Goal: Check status: Check status

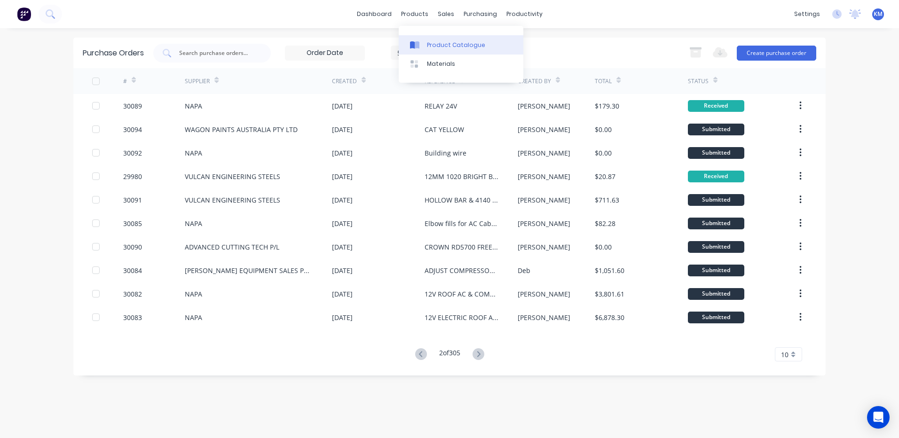
click at [422, 38] on link "Product Catalogue" at bounding box center [461, 44] width 125 height 19
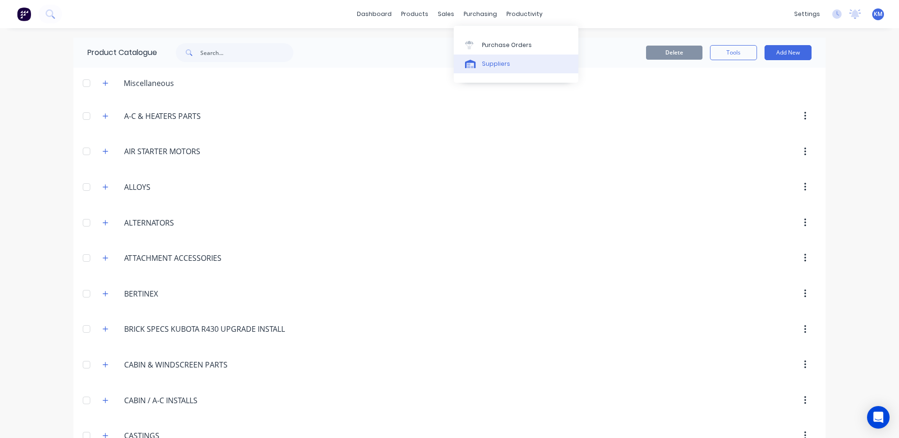
click at [470, 67] on icon at bounding box center [470, 65] width 7 height 5
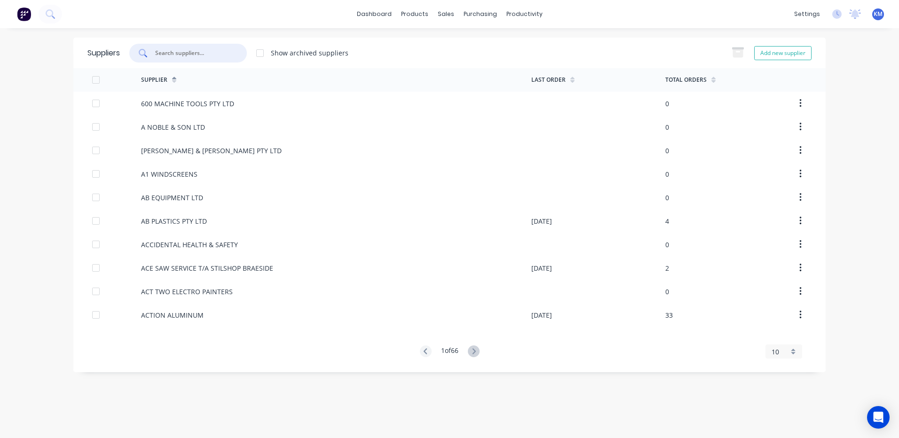
click at [212, 52] on input "text" at bounding box center [193, 52] width 78 height 9
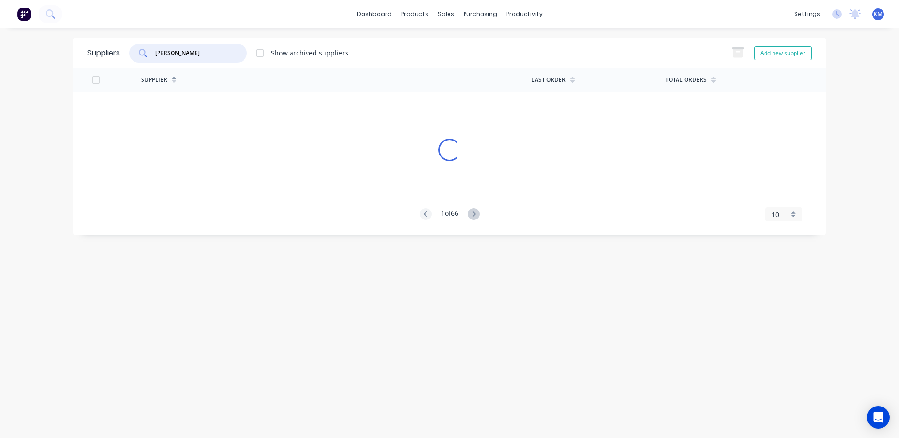
type input "[PERSON_NAME]"
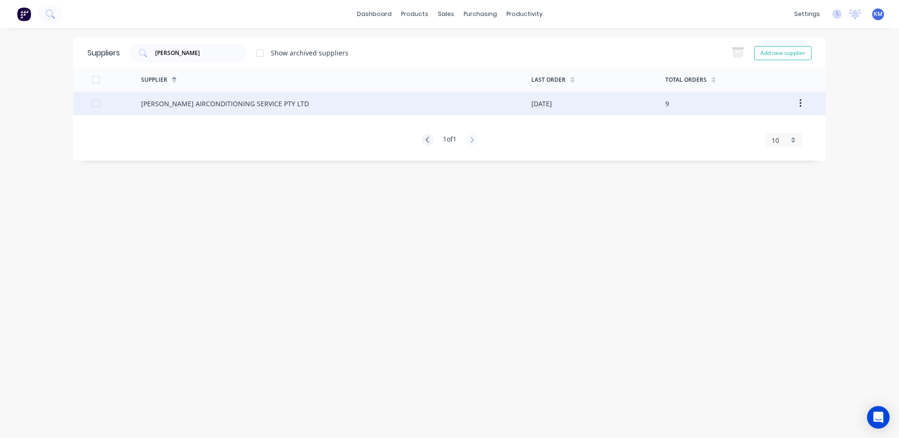
click at [223, 112] on div "[PERSON_NAME] AIRCONDITIONING SERVICE PTY LTD" at bounding box center [336, 104] width 390 height 24
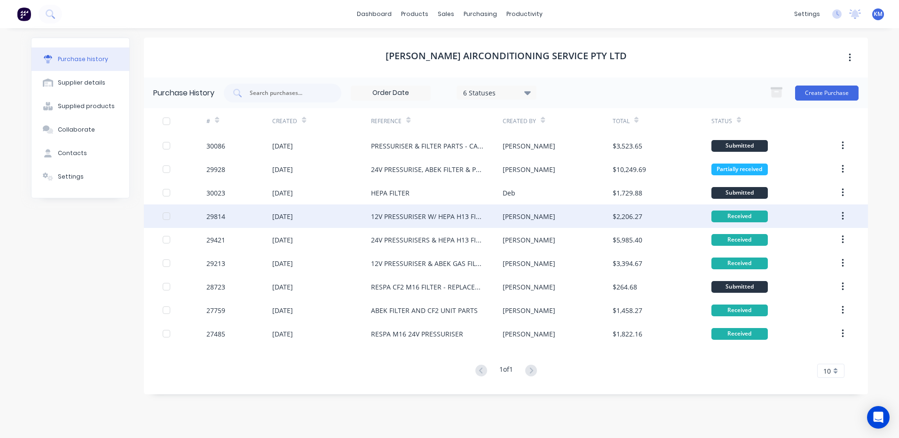
click at [410, 221] on div "12V PRESSURISER W/ HEPA H13 FILTER - CAT DP35" at bounding box center [427, 217] width 113 height 10
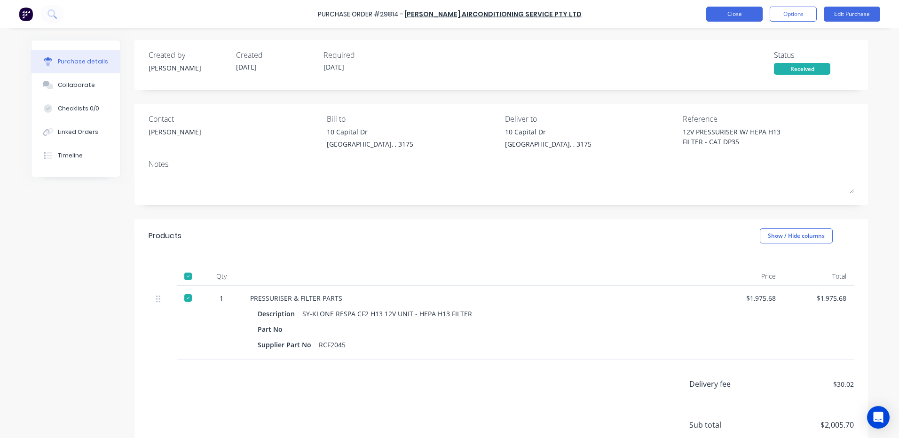
click at [750, 20] on button "Close" at bounding box center [734, 14] width 56 height 15
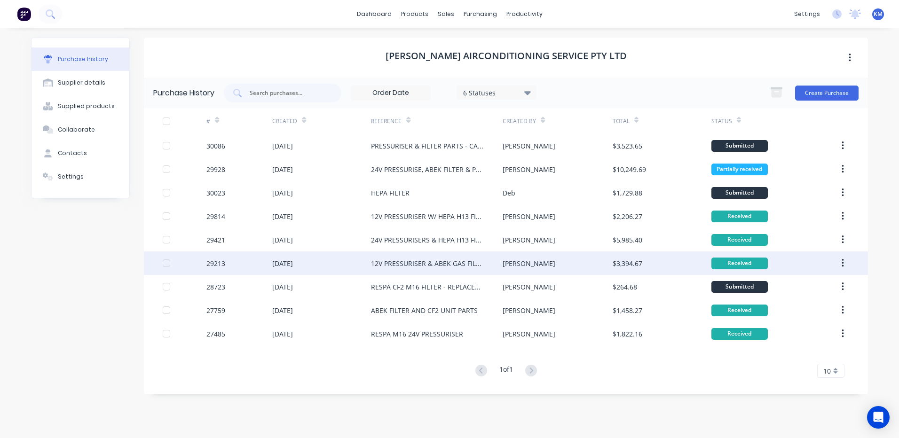
click at [465, 268] on div "12V PRESSURISER & ABEK GAS FILTER" at bounding box center [427, 264] width 113 height 10
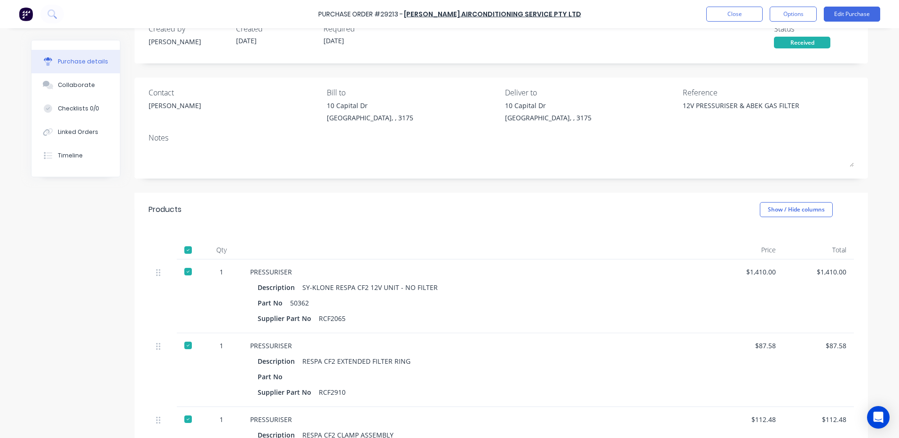
scroll to position [94, 0]
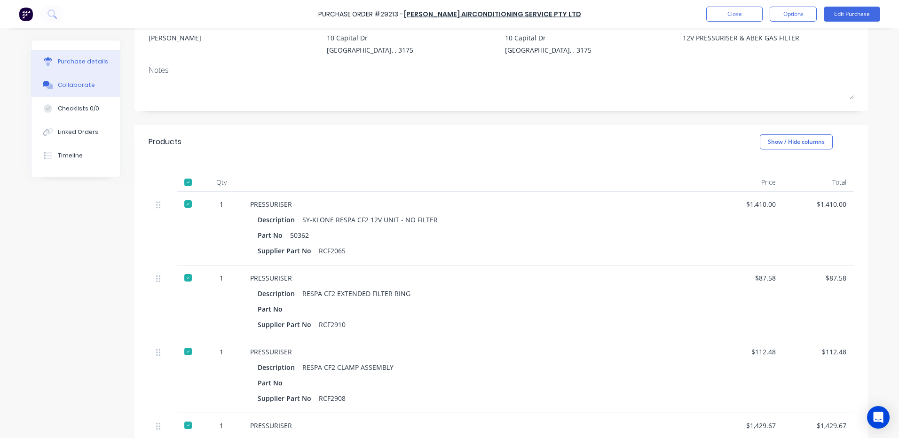
click at [74, 95] on button "Collaborate" at bounding box center [76, 85] width 88 height 24
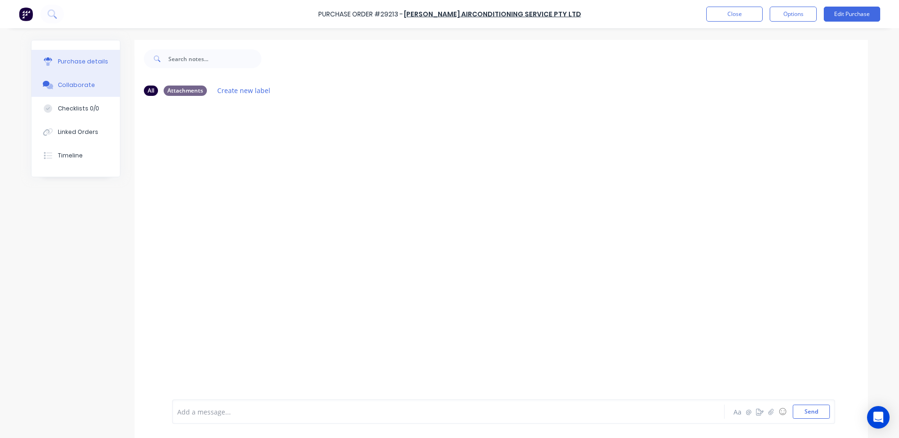
click at [87, 64] on div "Purchase details" at bounding box center [83, 61] width 50 height 8
type textarea "x"
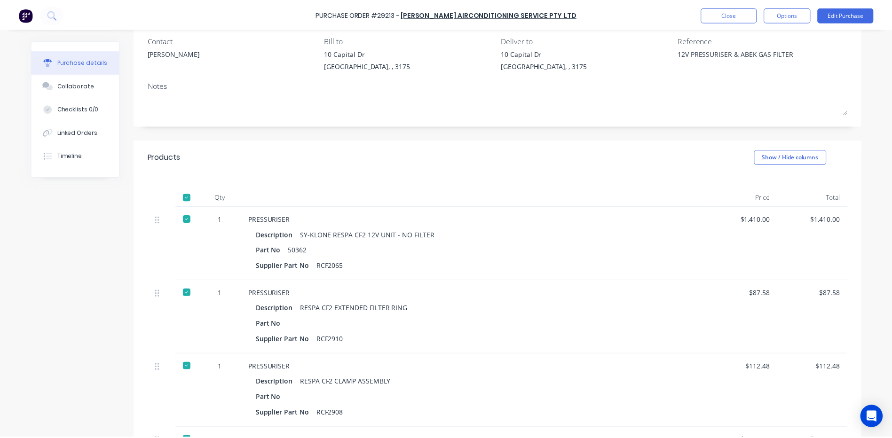
scroll to position [94, 0]
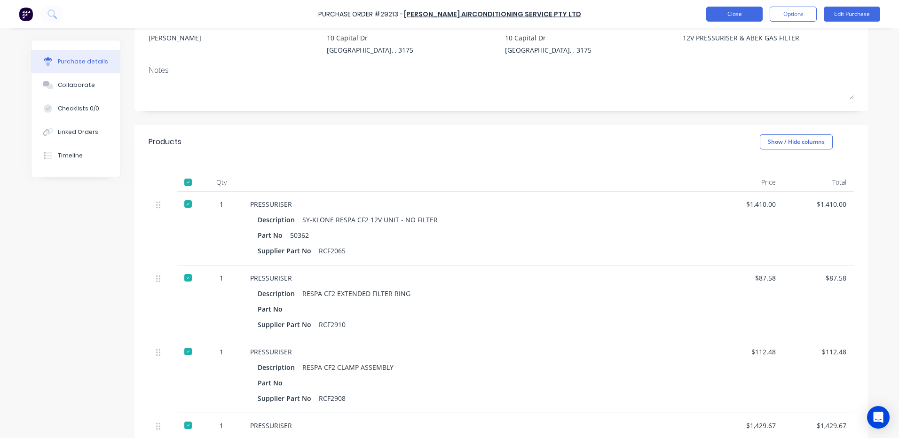
click at [734, 14] on button "Close" at bounding box center [734, 14] width 56 height 15
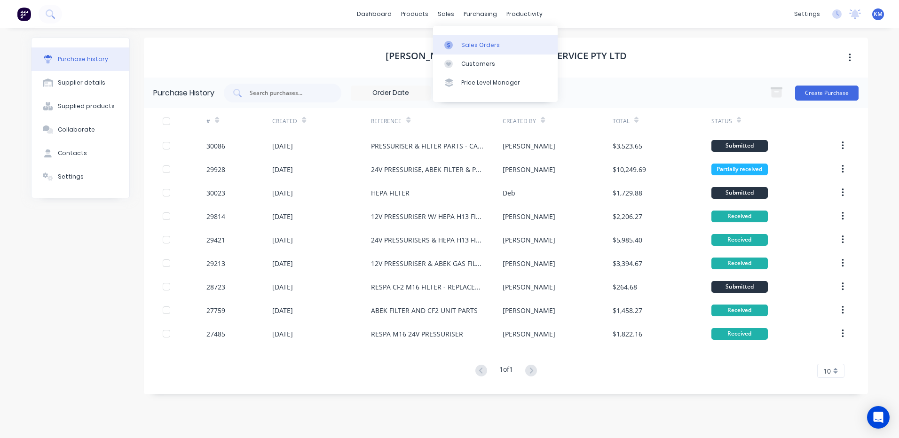
drag, startPoint x: 452, startPoint y: 46, endPoint x: 442, endPoint y: 46, distance: 9.9
click at [452, 46] on icon at bounding box center [448, 45] width 8 height 8
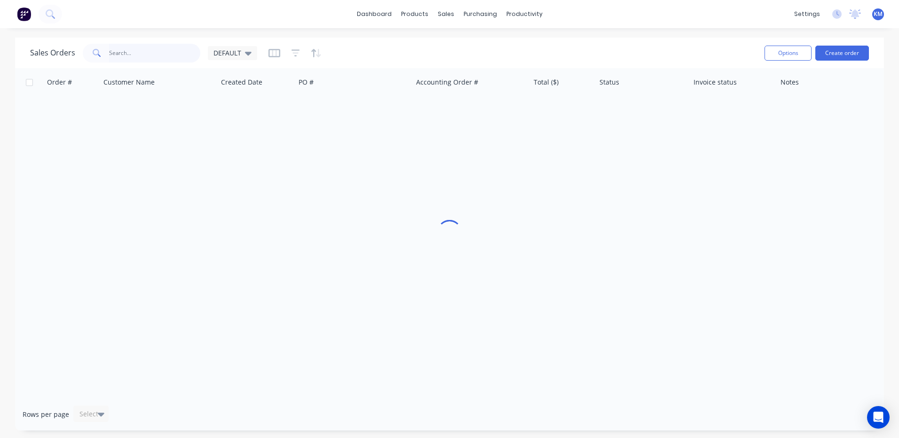
click at [173, 55] on input "text" at bounding box center [155, 53] width 92 height 19
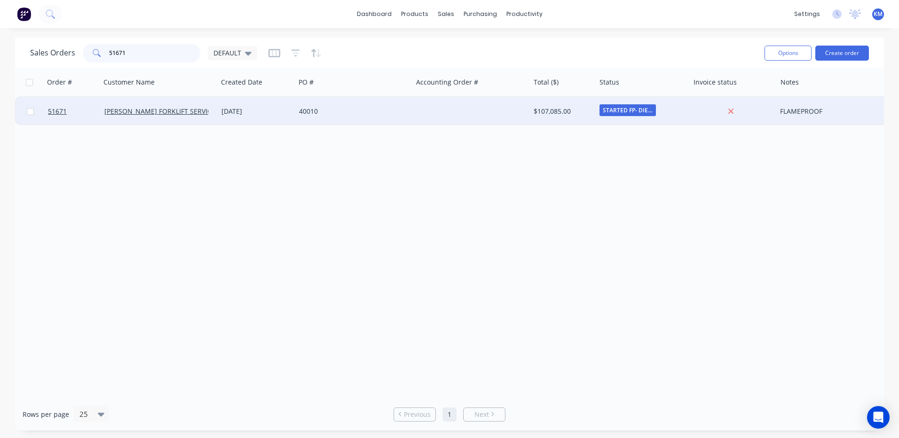
type input "51671"
click at [276, 115] on div "28 Mar 2025" at bounding box center [256, 111] width 70 height 9
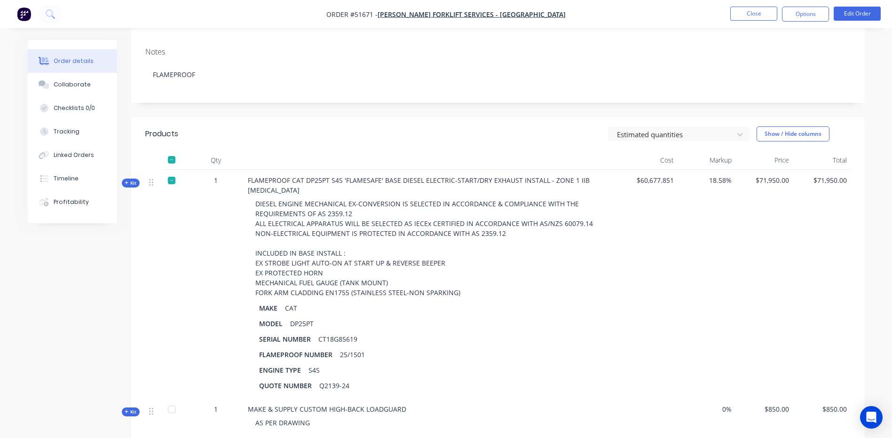
scroll to position [188, 0]
